Goal: Task Accomplishment & Management: Manage account settings

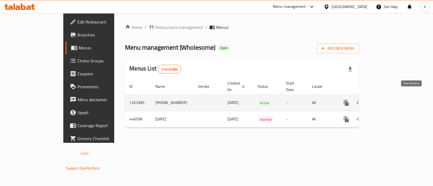
click at [388, 100] on icon "enhanced table" at bounding box center [385, 103] width 6 height 6
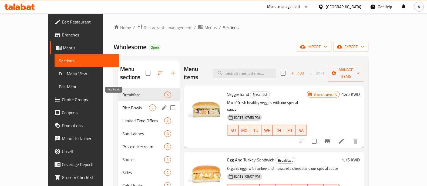
click at [122, 105] on span "Rice Bowls" at bounding box center [135, 108] width 27 height 6
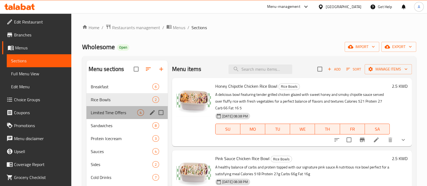
click at [113, 108] on div "Limited Time Offers 4" at bounding box center [127, 112] width 81 height 13
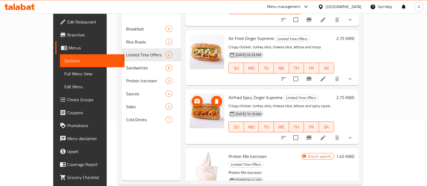
scroll to position [67, 0]
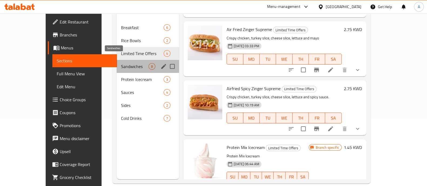
click at [121, 63] on span "Sandwiches" at bounding box center [135, 66] width 28 height 6
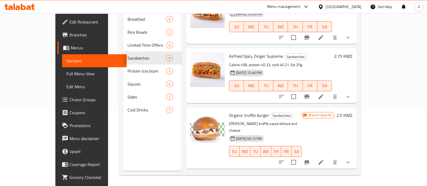
scroll to position [300, 0]
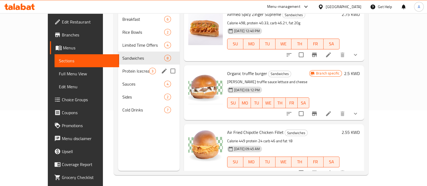
click at [122, 68] on span "Protein Icecream" at bounding box center [135, 71] width 27 height 6
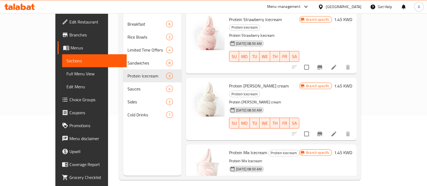
scroll to position [76, 0]
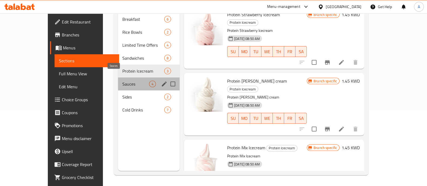
click at [122, 81] on span "Sauces" at bounding box center [135, 84] width 27 height 6
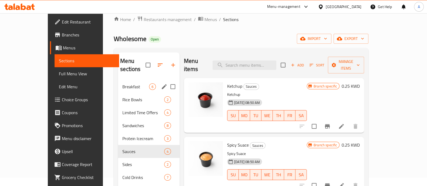
scroll to position [8, 0]
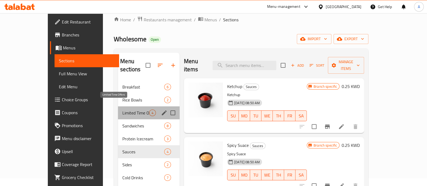
click at [122, 110] on span "Limited Time Offers" at bounding box center [135, 113] width 27 height 6
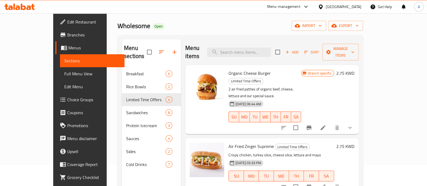
scroll to position [8, 0]
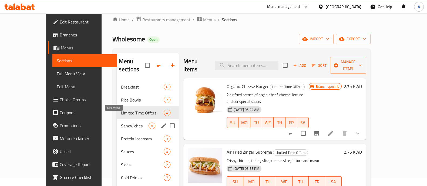
click at [121, 123] on span "Sandwiches" at bounding box center [135, 126] width 28 height 6
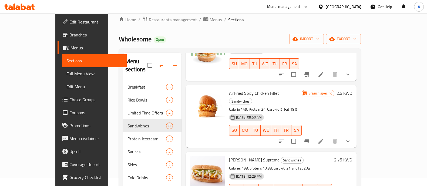
scroll to position [169, 0]
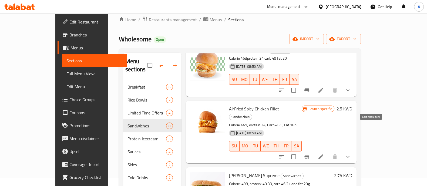
click at [324, 154] on icon at bounding box center [321, 157] width 6 height 6
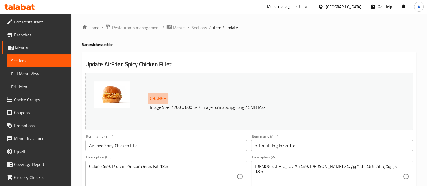
click at [160, 97] on span "Change" at bounding box center [158, 99] width 16 height 8
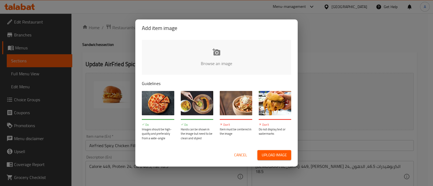
click at [187, 58] on input "file" at bounding box center [399, 65] width 515 height 51
type input "C:\fakepath\CHKN2.jpg"
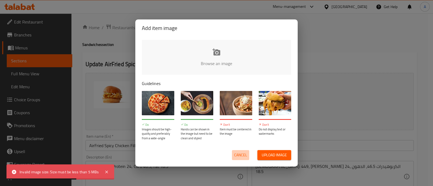
click at [237, 156] on span "Cancel" at bounding box center [240, 155] width 13 height 7
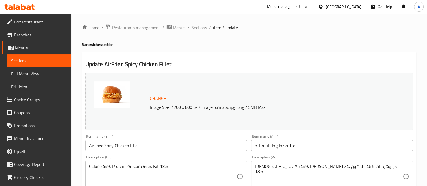
click at [117, 95] on img at bounding box center [112, 94] width 36 height 27
click at [155, 98] on span "Change" at bounding box center [158, 99] width 16 height 8
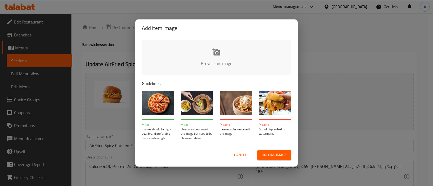
click at [162, 61] on input "file" at bounding box center [399, 65] width 515 height 51
type input "C:\fakepath\CHKN2.jpg"
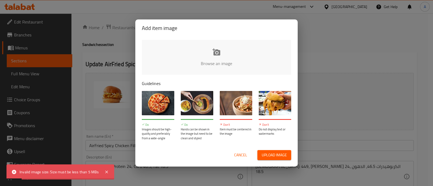
click at [234, 153] on span "Cancel" at bounding box center [240, 155] width 13 height 7
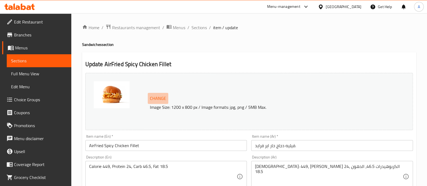
click at [156, 96] on span "Change" at bounding box center [158, 99] width 16 height 8
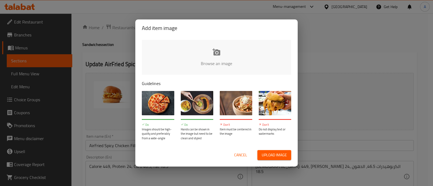
click at [176, 57] on input "file" at bounding box center [399, 65] width 515 height 51
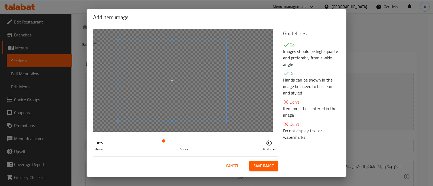
click at [177, 95] on span at bounding box center [172, 80] width 108 height 81
click at [256, 165] on span "Save image" at bounding box center [263, 166] width 20 height 7
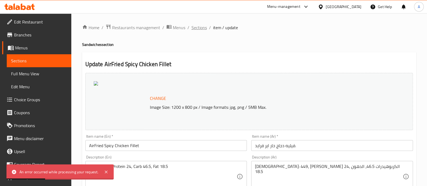
click at [203, 29] on span "Sections" at bounding box center [199, 27] width 15 height 6
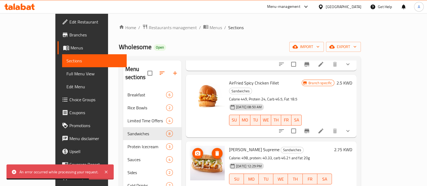
scroll to position [169, 0]
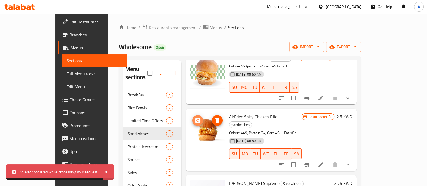
click at [197, 120] on circle "upload picture" at bounding box center [198, 121] width 2 height 2
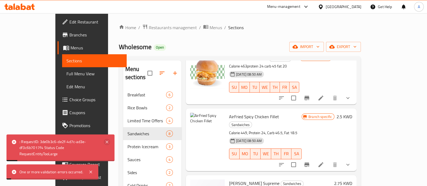
click at [108, 142] on icon at bounding box center [107, 142] width 6 height 6
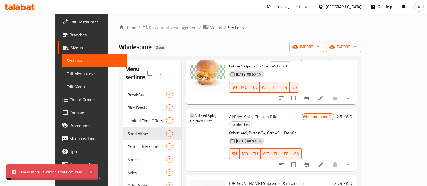
click at [91, 171] on icon at bounding box center [91, 172] width 6 height 6
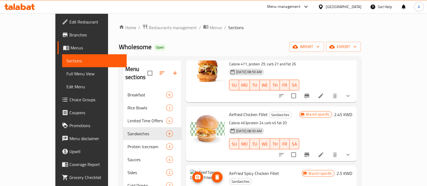
scroll to position [101, 0]
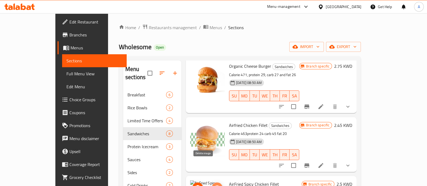
click at [214, 185] on icon "delete image" at bounding box center [217, 188] width 6 height 6
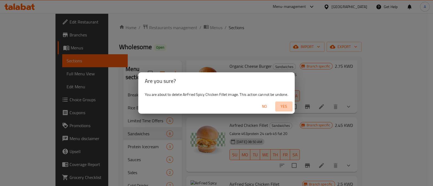
click at [285, 105] on span "Yes" at bounding box center [283, 106] width 13 height 7
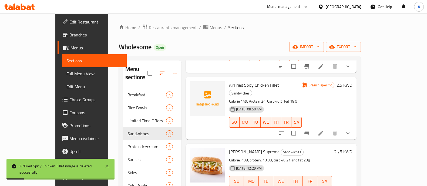
scroll to position [203, 0]
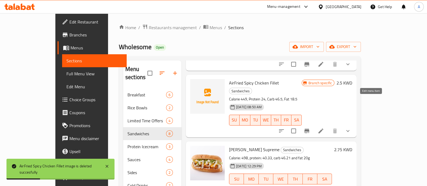
click at [324, 128] on icon at bounding box center [321, 131] width 6 height 6
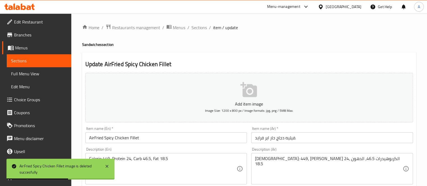
click at [222, 97] on button "Add item image Image Size: 1200 x 800 px / Image formats: jpg, png / 5MB Max." at bounding box center [249, 97] width 328 height 49
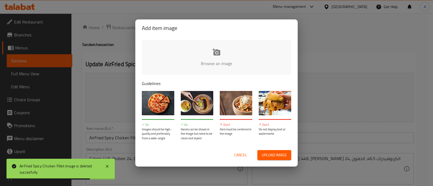
click at [160, 60] on input "file" at bounding box center [399, 65] width 515 height 51
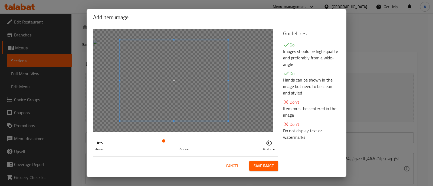
click at [168, 100] on span at bounding box center [174, 80] width 108 height 81
click at [257, 165] on span "Save image" at bounding box center [263, 166] width 20 height 7
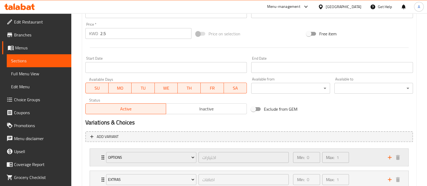
scroll to position [234, 0]
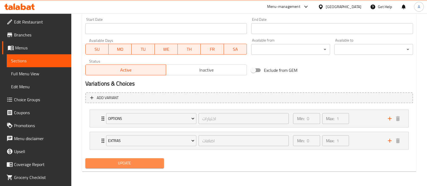
click at [127, 163] on span "Update" at bounding box center [125, 163] width 70 height 7
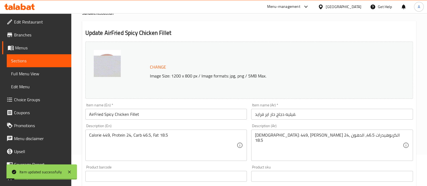
scroll to position [0, 0]
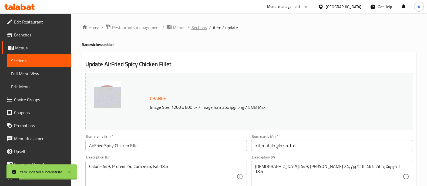
click at [202, 29] on span "Sections" at bounding box center [199, 27] width 15 height 6
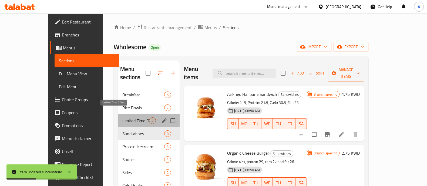
click at [122, 118] on span "Limited Time Offers" at bounding box center [135, 121] width 27 height 6
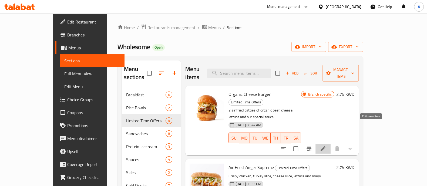
click at [326, 147] on icon at bounding box center [323, 149] width 5 height 5
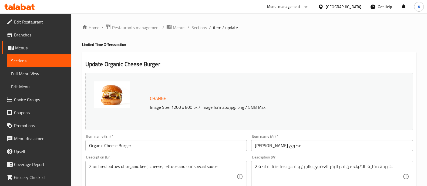
click at [154, 99] on span "Change" at bounding box center [158, 99] width 16 height 8
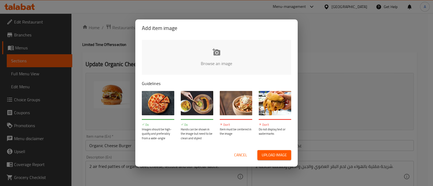
click at [219, 55] on input "file" at bounding box center [399, 65] width 515 height 51
type input "C:\fakepath\Burger2.JPG"
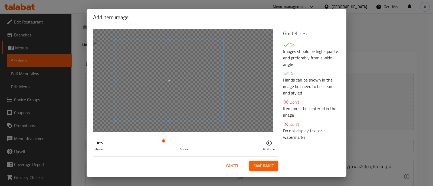
click at [174, 94] on span at bounding box center [169, 80] width 108 height 81
click at [260, 165] on span "Save image" at bounding box center [263, 166] width 20 height 7
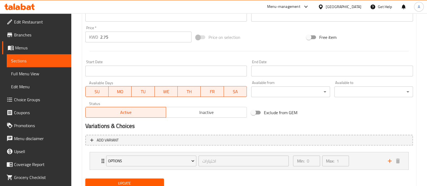
scroll to position [212, 0]
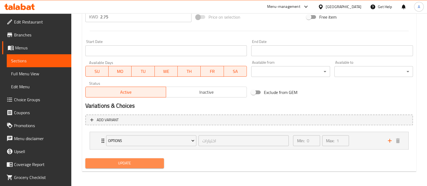
click at [127, 164] on span "Update" at bounding box center [125, 163] width 70 height 7
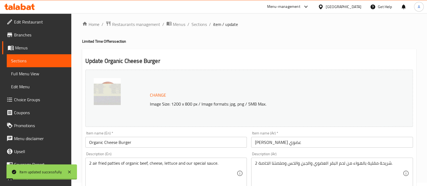
scroll to position [0, 0]
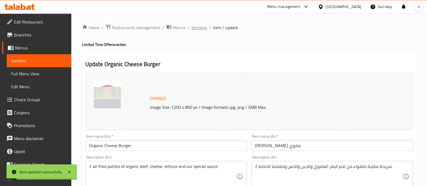
click at [197, 28] on span "Sections" at bounding box center [199, 27] width 15 height 6
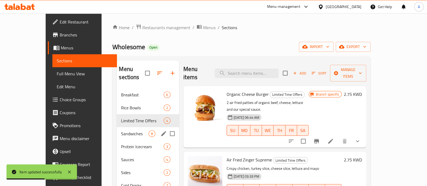
click at [121, 131] on span "Sandwiches" at bounding box center [135, 134] width 28 height 6
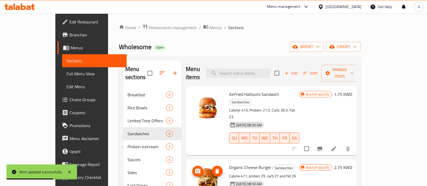
scroll to position [34, 0]
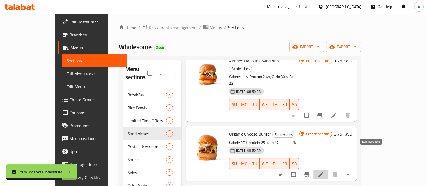
click at [324, 171] on icon at bounding box center [321, 174] width 6 height 6
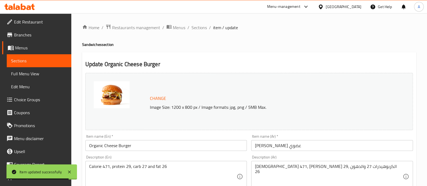
click at [125, 95] on img at bounding box center [112, 94] width 36 height 27
click at [113, 92] on img at bounding box center [112, 94] width 36 height 27
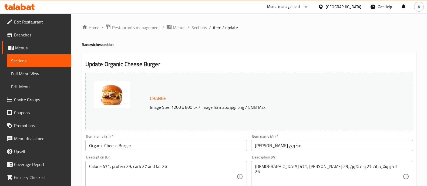
click at [148, 99] on button "Change" at bounding box center [158, 98] width 21 height 11
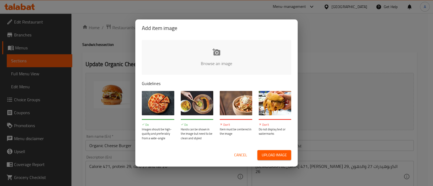
click at [173, 65] on input "file" at bounding box center [399, 65] width 515 height 51
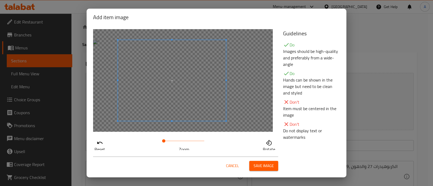
click at [190, 98] on span at bounding box center [172, 80] width 108 height 81
click at [267, 168] on span "Save image" at bounding box center [263, 166] width 20 height 7
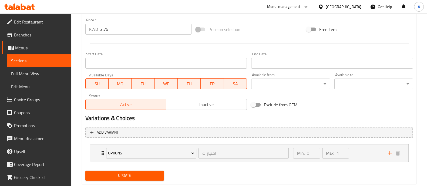
scroll to position [212, 0]
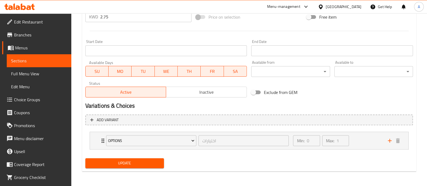
click at [117, 162] on span "Update" at bounding box center [125, 163] width 70 height 7
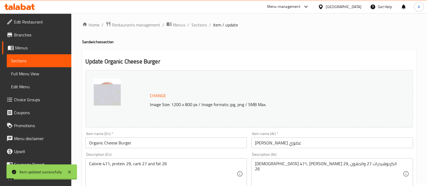
scroll to position [0, 0]
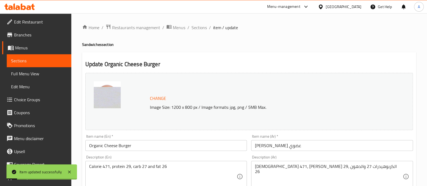
drag, startPoint x: 200, startPoint y: 27, endPoint x: 204, endPoint y: 39, distance: 12.8
click at [200, 27] on span "Sections" at bounding box center [199, 27] width 15 height 6
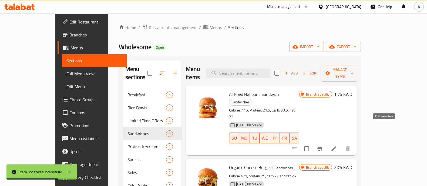
click at [337, 147] on icon at bounding box center [334, 149] width 5 height 5
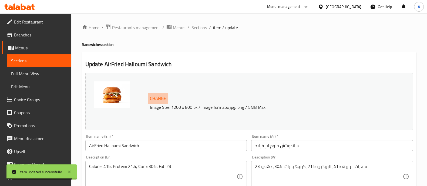
click at [157, 99] on span "Change" at bounding box center [158, 99] width 16 height 8
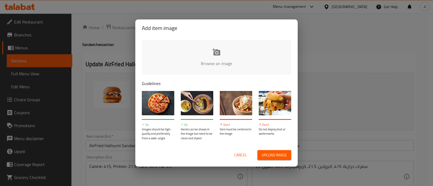
click at [175, 60] on input "file" at bounding box center [399, 65] width 515 height 51
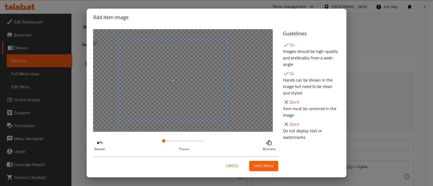
click at [204, 101] on span at bounding box center [173, 80] width 108 height 81
click at [266, 166] on span "Save image" at bounding box center [263, 166] width 20 height 7
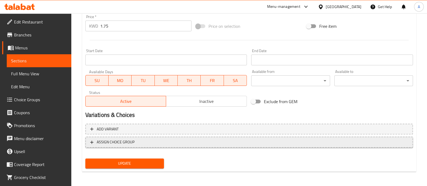
scroll to position [203, 0]
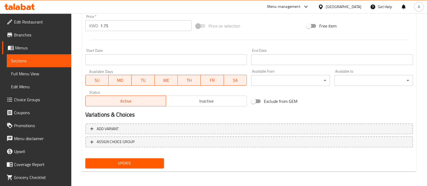
click at [112, 162] on span "Update" at bounding box center [125, 163] width 70 height 7
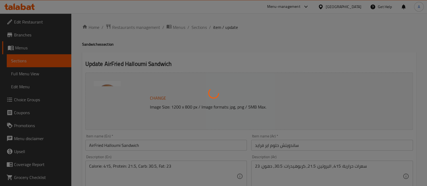
scroll to position [0, 0]
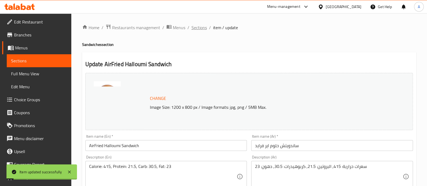
click at [201, 29] on span "Sections" at bounding box center [199, 27] width 15 height 6
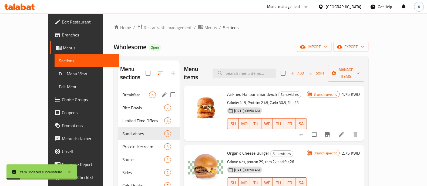
click at [121, 88] on div "Breakfast 6" at bounding box center [149, 94] width 62 height 13
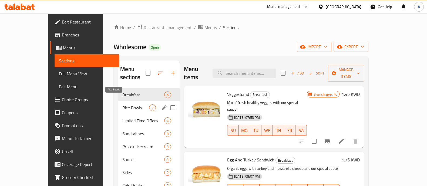
click at [122, 105] on span "Rice Bowls" at bounding box center [135, 108] width 27 height 6
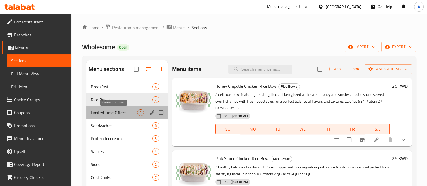
click at [117, 112] on span "Limited Time Offers" at bounding box center [114, 112] width 47 height 6
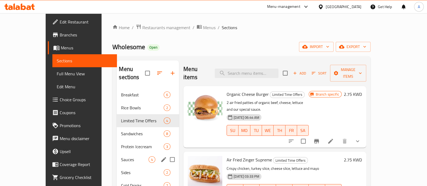
scroll to position [67, 0]
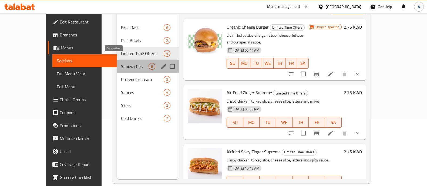
click at [121, 63] on span "Sandwiches" at bounding box center [135, 66] width 28 height 6
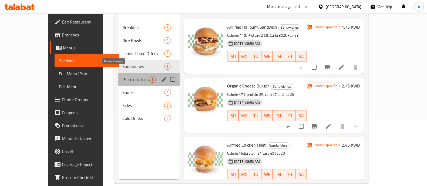
click at [122, 76] on span "Protein Icecream" at bounding box center [135, 79] width 27 height 6
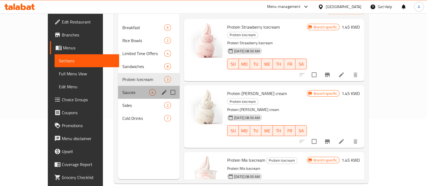
click at [118, 88] on div "Sauces 4" at bounding box center [149, 92] width 62 height 13
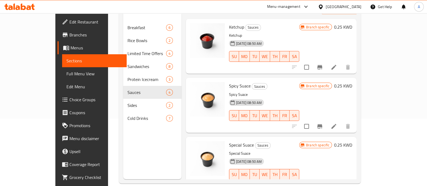
click at [69, 33] on span "Branches" at bounding box center [95, 35] width 53 height 6
